Goal: Task Accomplishment & Management: Manage account settings

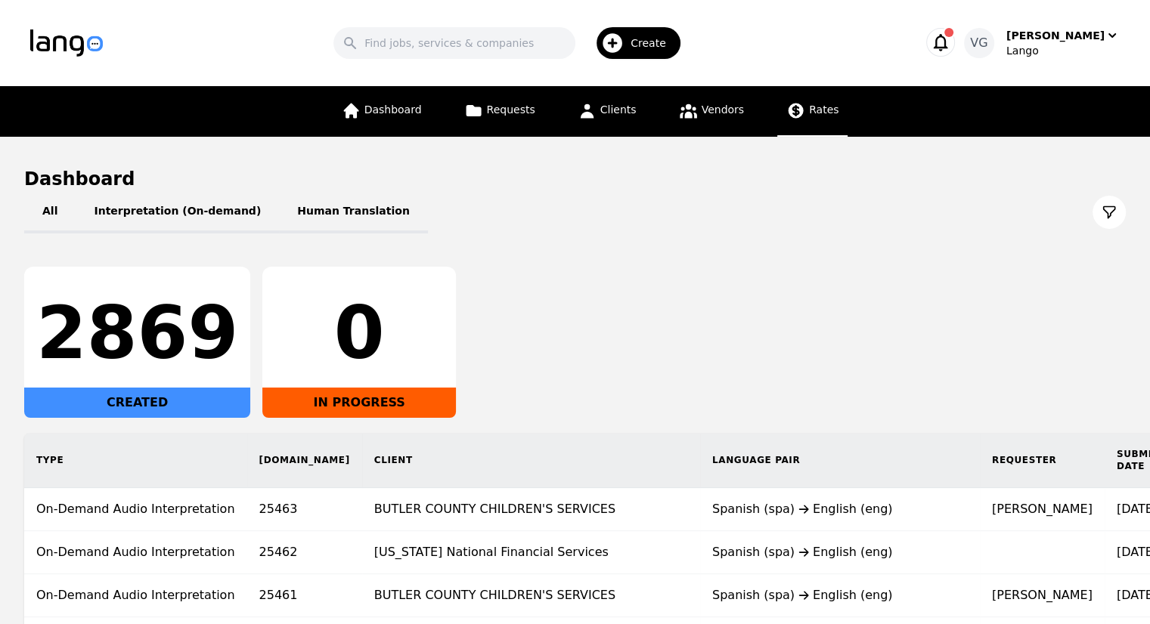
click at [811, 100] on link "Rates" at bounding box center [812, 111] width 70 height 51
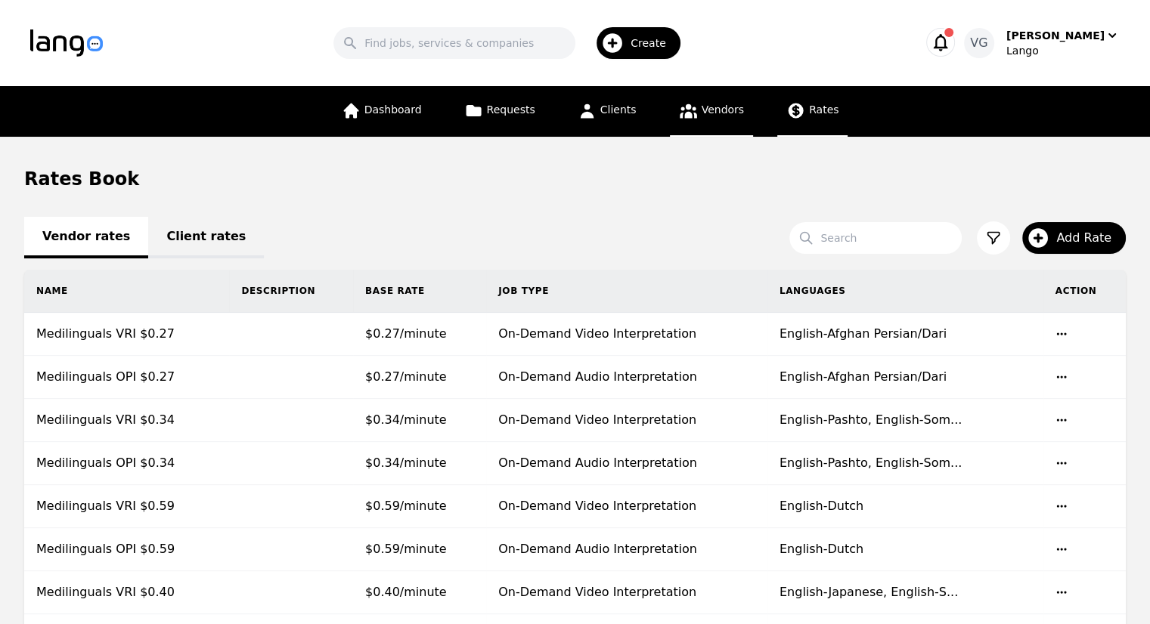
click at [728, 113] on span "Vendors" at bounding box center [722, 110] width 42 height 12
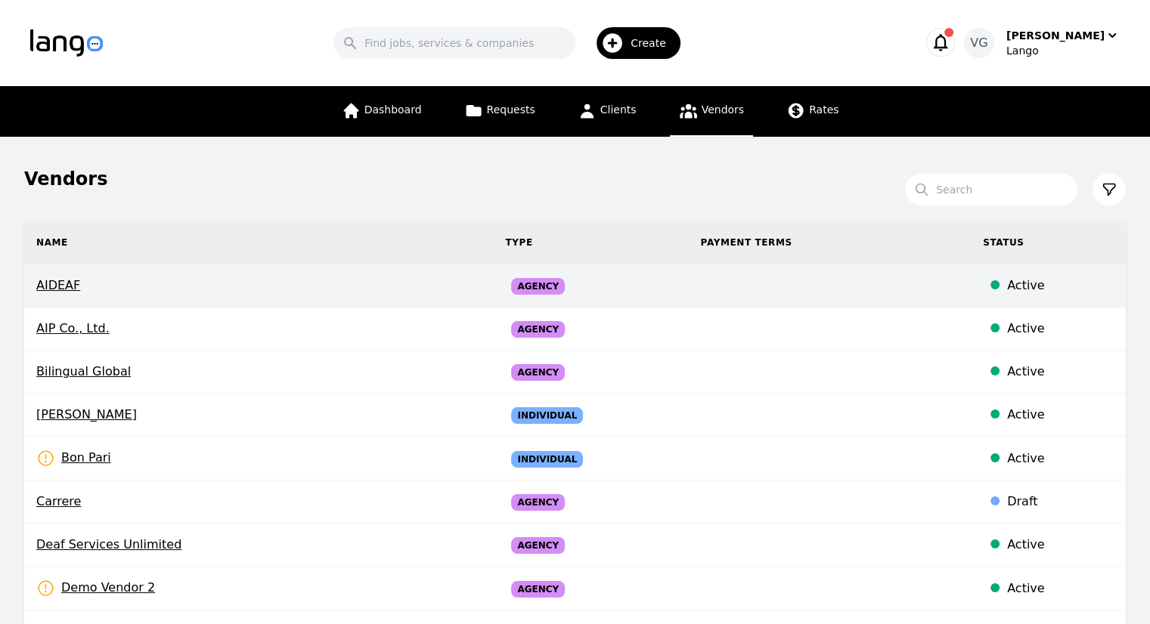
click at [329, 297] on td "AIDEAF" at bounding box center [258, 286] width 469 height 43
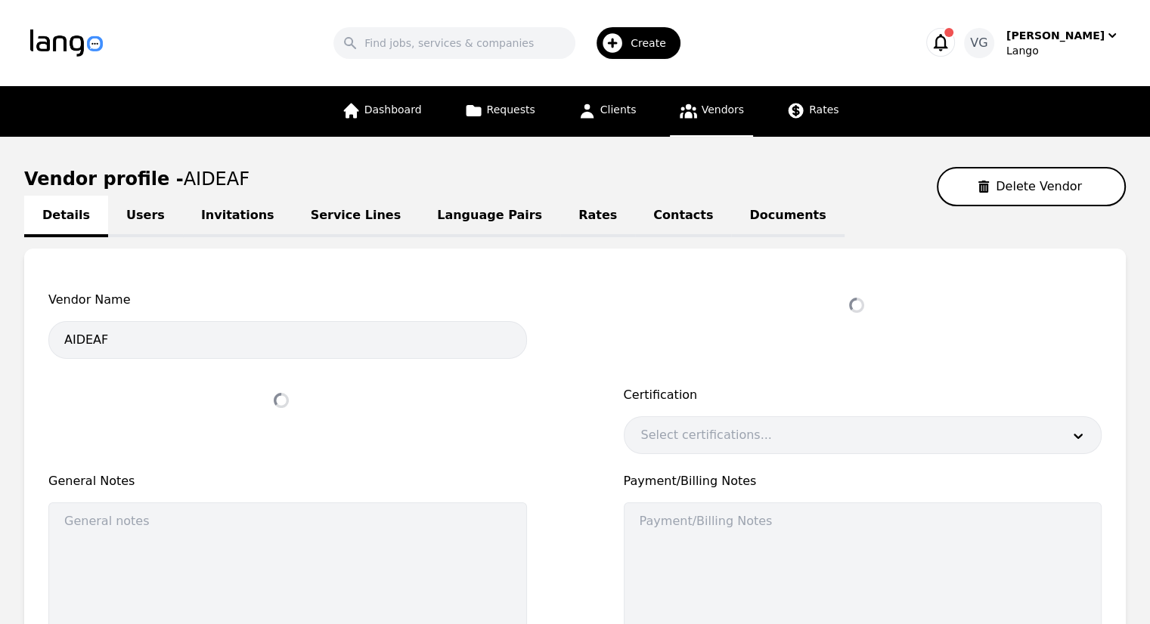
select select "active"
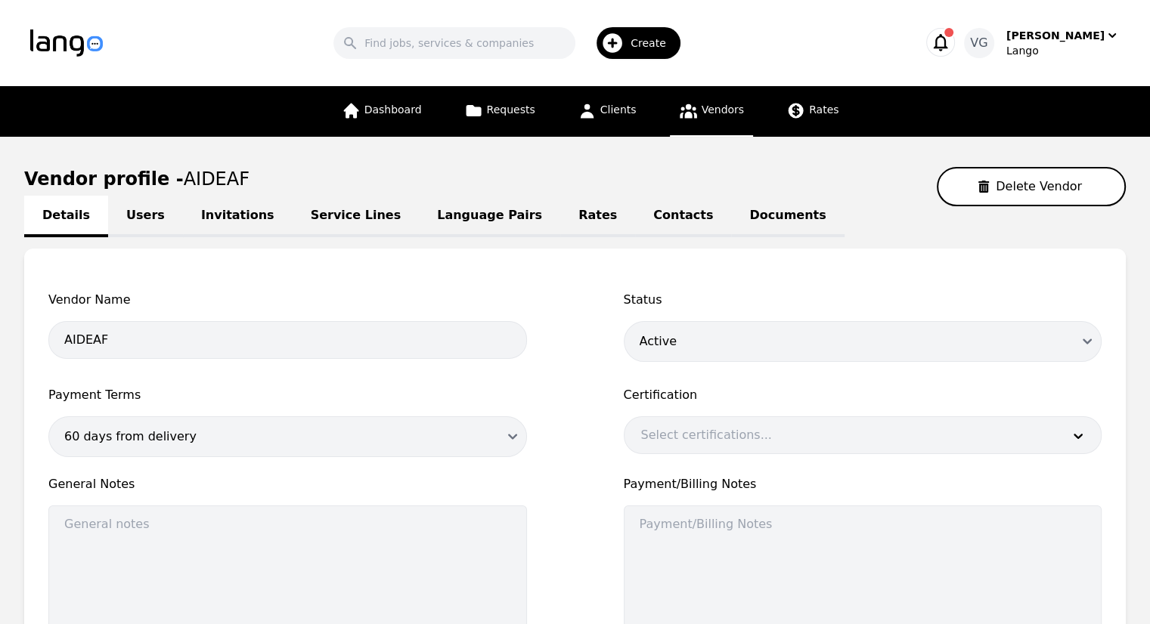
click at [560, 224] on link "Rates" at bounding box center [597, 217] width 75 height 42
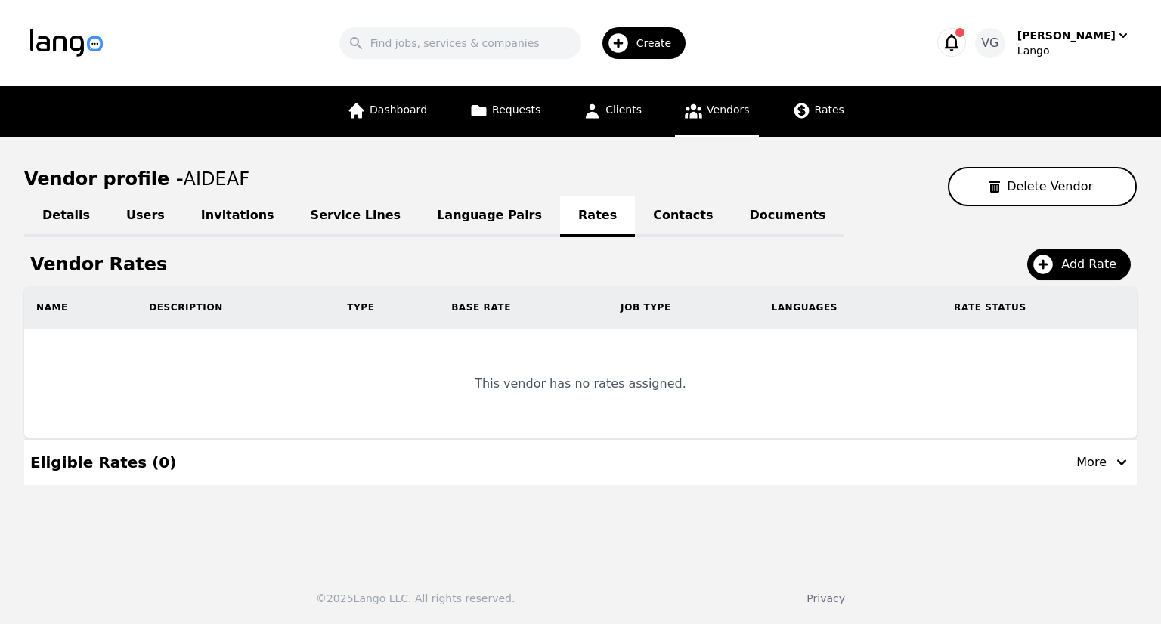
click at [80, 210] on link "Details" at bounding box center [66, 217] width 84 height 42
select select "active"
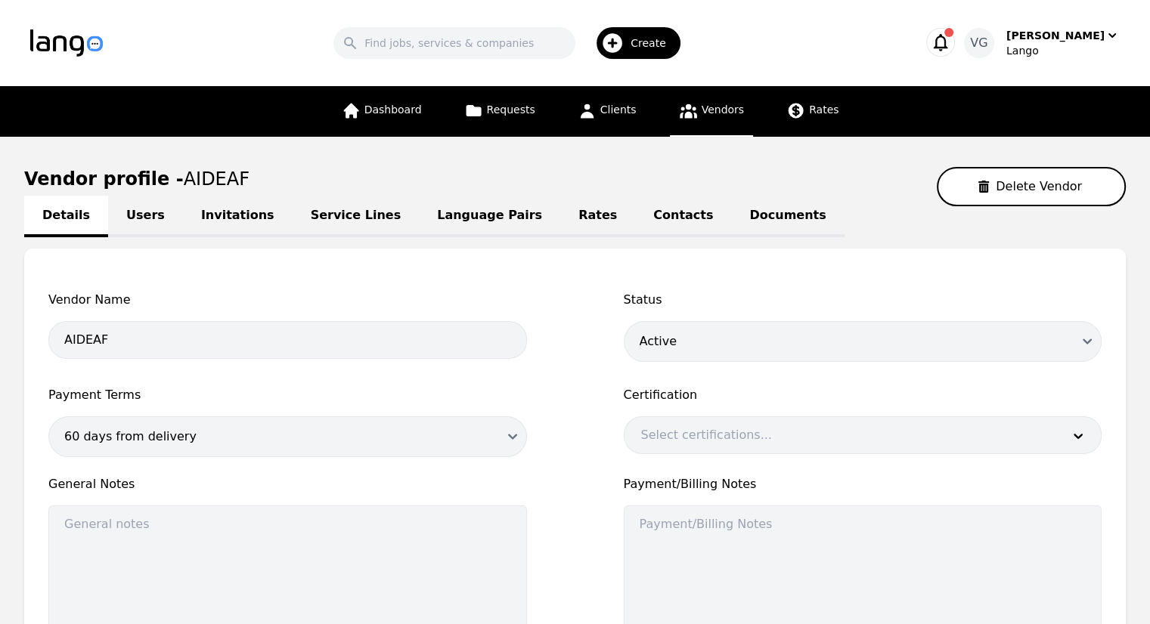
click at [144, 83] on header "Search Create [PERSON_NAME] Gjochi [PERSON_NAME]" at bounding box center [575, 43] width 1150 height 86
click at [801, 104] on link "Rates" at bounding box center [812, 111] width 70 height 51
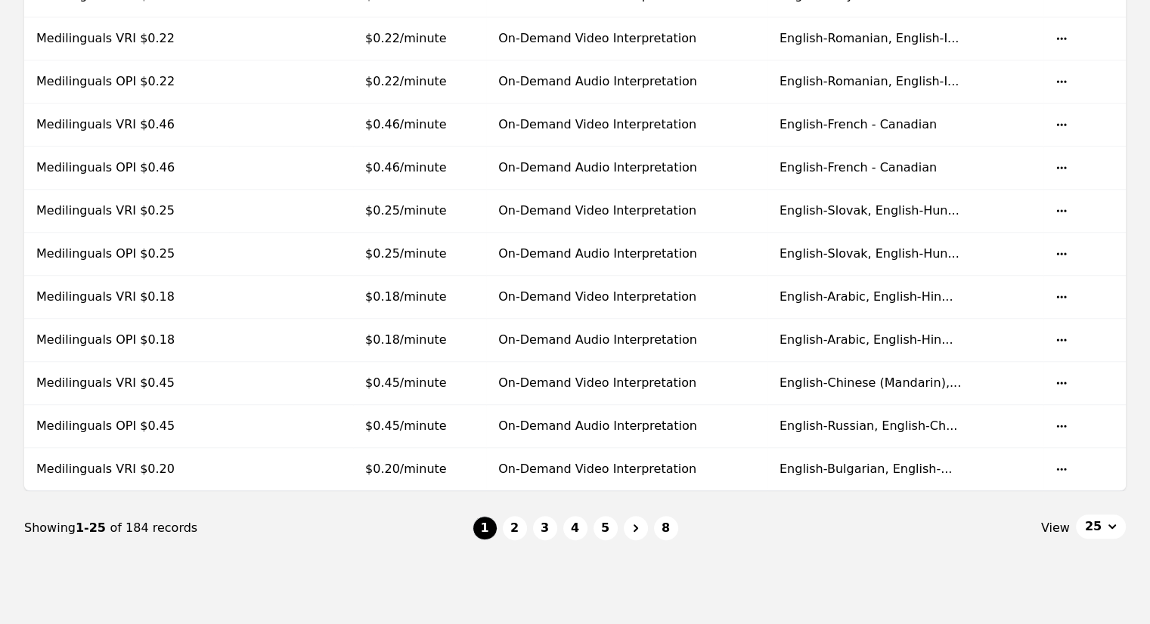
scroll to position [924, 0]
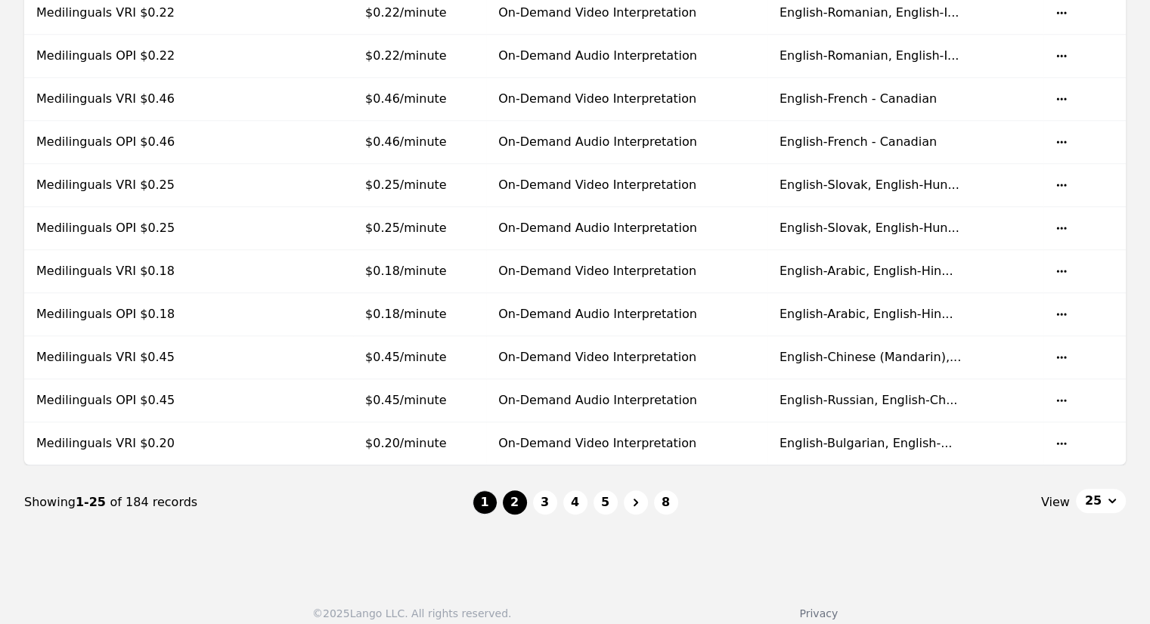
click at [509, 491] on button "2" at bounding box center [515, 503] width 24 height 24
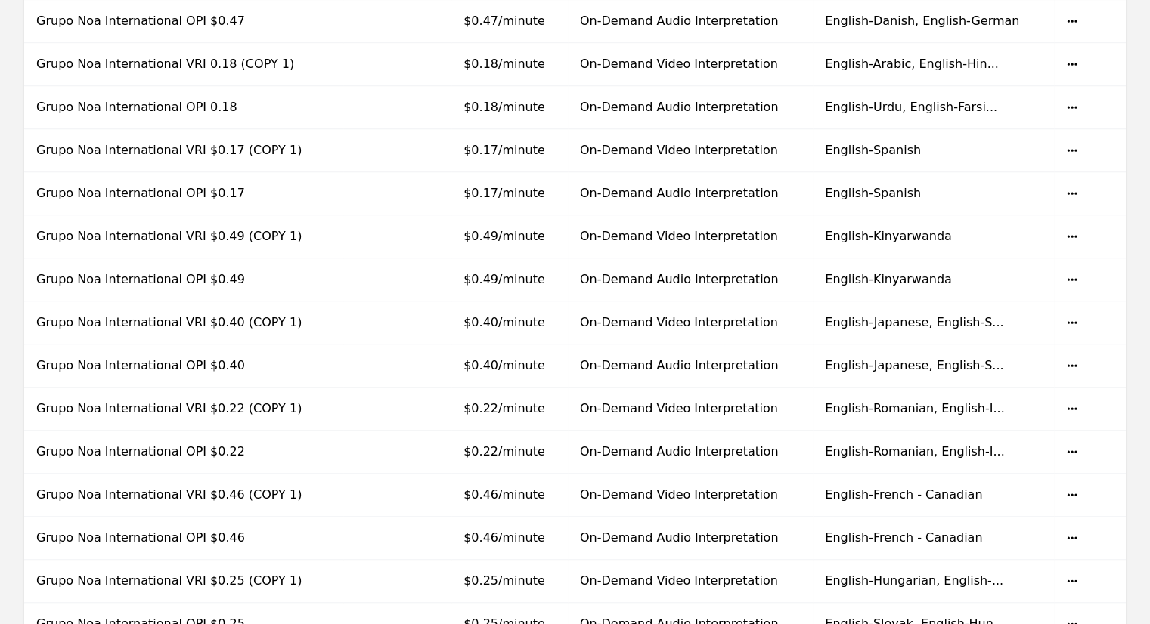
scroll to position [934, 0]
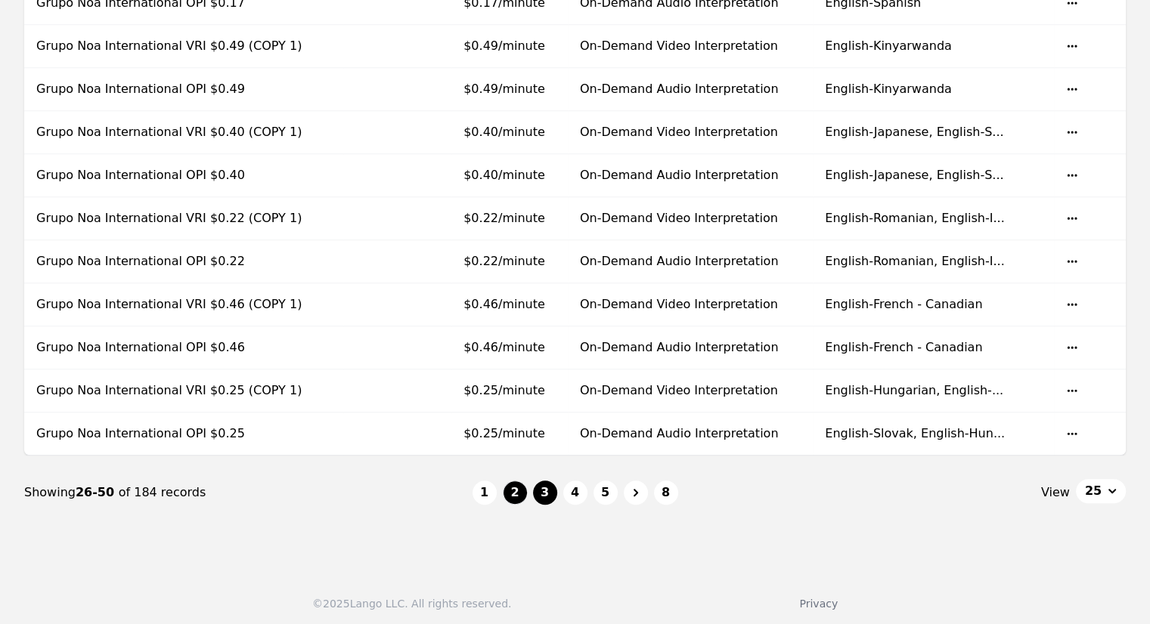
click at [548, 485] on button "3" at bounding box center [545, 493] width 24 height 24
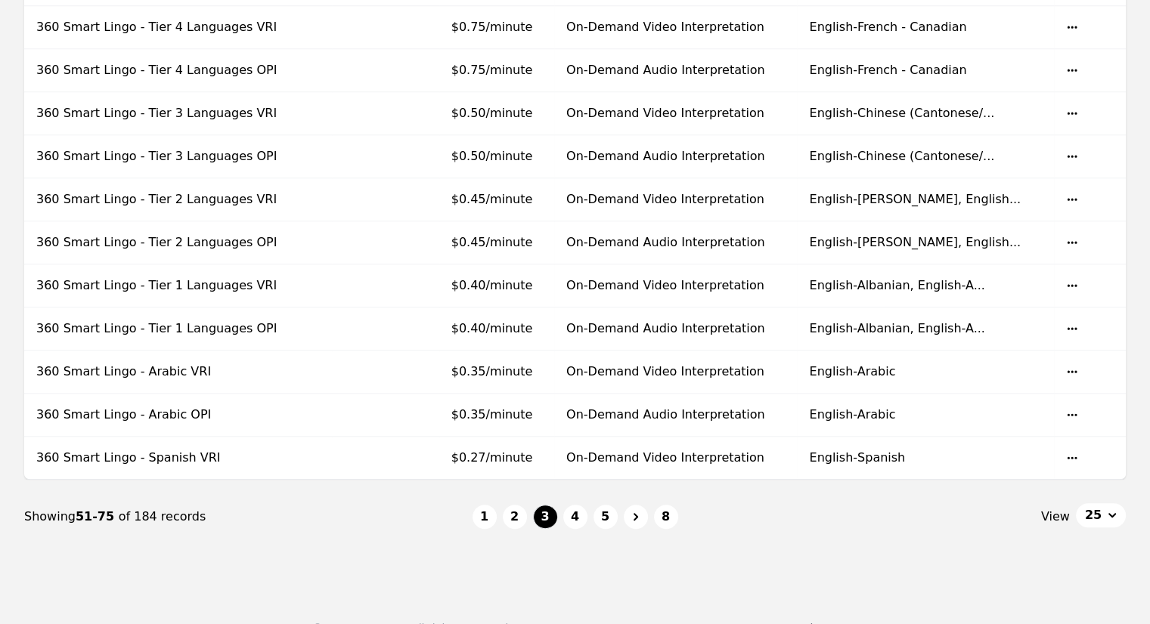
scroll to position [916, 0]
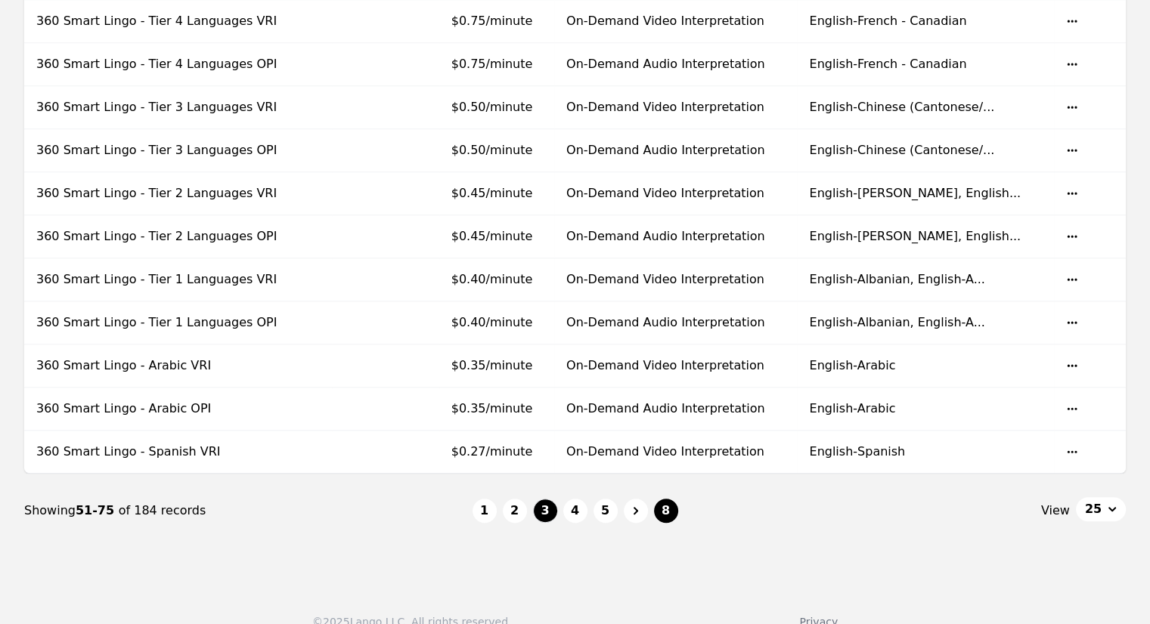
click at [662, 503] on button "8" at bounding box center [666, 511] width 24 height 24
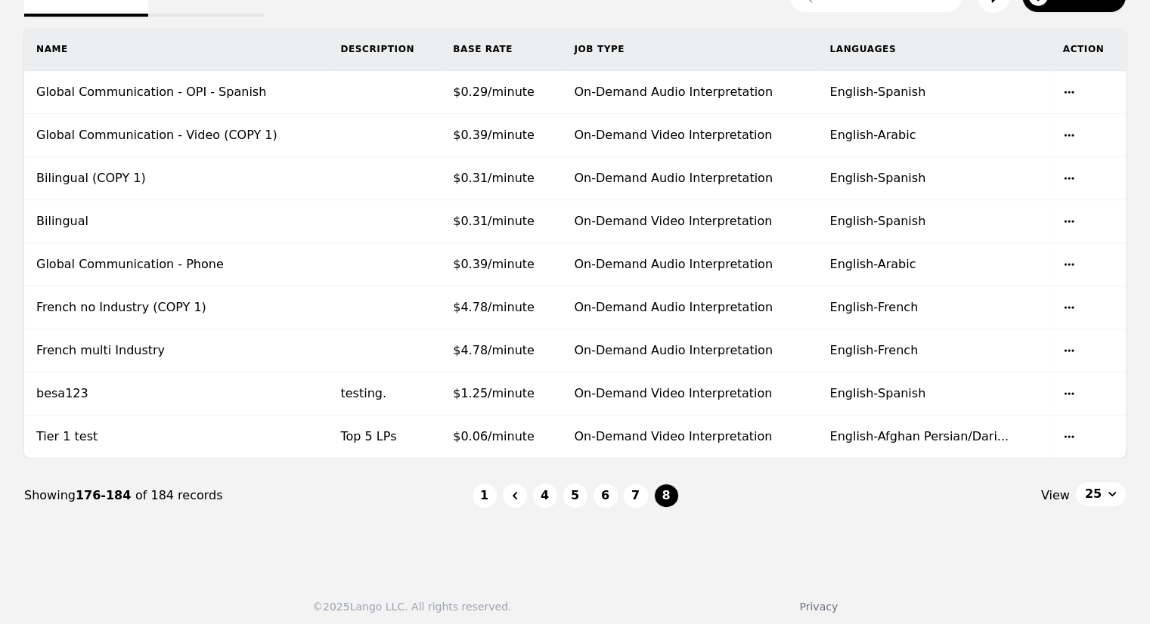
scroll to position [244, 0]
